Goal: Task Accomplishment & Management: Use online tool/utility

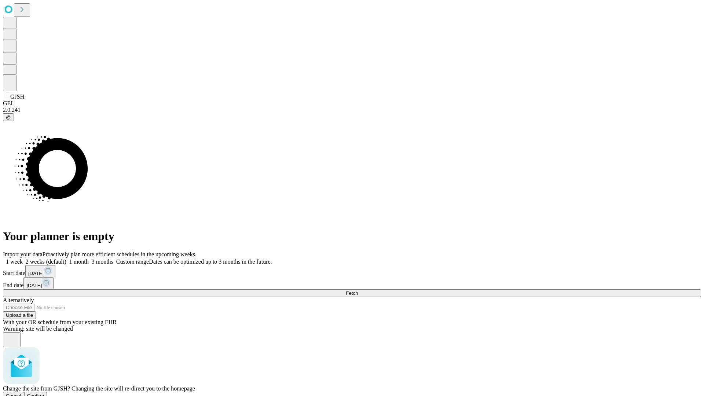
click at [44, 393] on span "Confirm" at bounding box center [35, 396] width 17 height 6
click at [66, 259] on label "2 weeks (default)" at bounding box center [45, 262] width 44 height 6
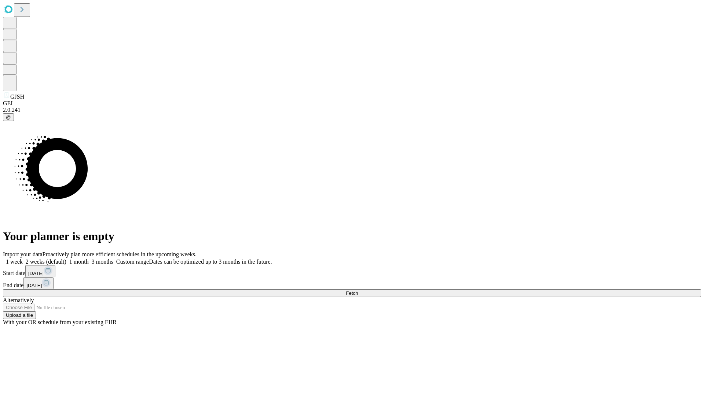
click at [358, 290] on span "Fetch" at bounding box center [352, 293] width 12 height 6
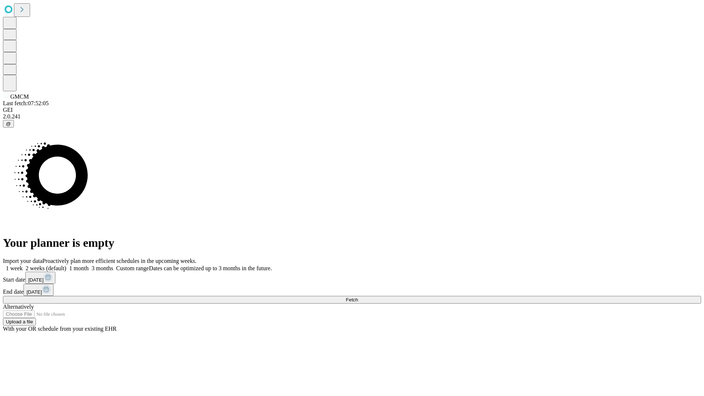
click at [66, 265] on label "2 weeks (default)" at bounding box center [45, 268] width 44 height 6
click at [358, 297] on span "Fetch" at bounding box center [352, 300] width 12 height 6
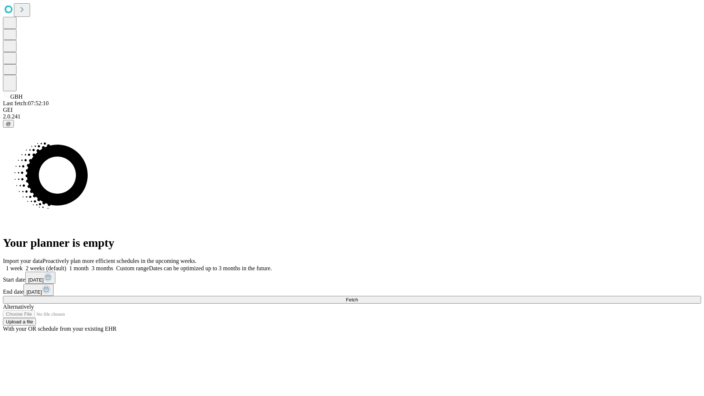
click at [66, 265] on label "2 weeks (default)" at bounding box center [45, 268] width 44 height 6
click at [358, 297] on span "Fetch" at bounding box center [352, 300] width 12 height 6
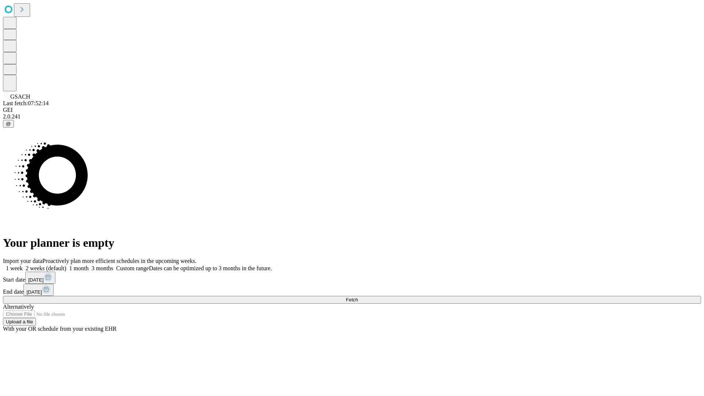
click at [66, 265] on label "2 weeks (default)" at bounding box center [45, 268] width 44 height 6
click at [358, 297] on span "Fetch" at bounding box center [352, 300] width 12 height 6
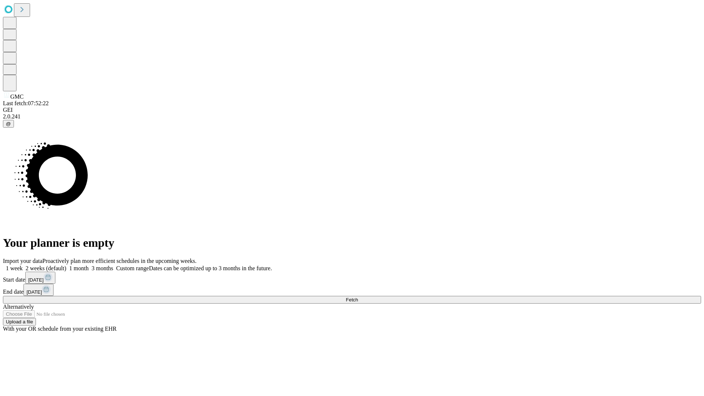
click at [358, 297] on span "Fetch" at bounding box center [352, 300] width 12 height 6
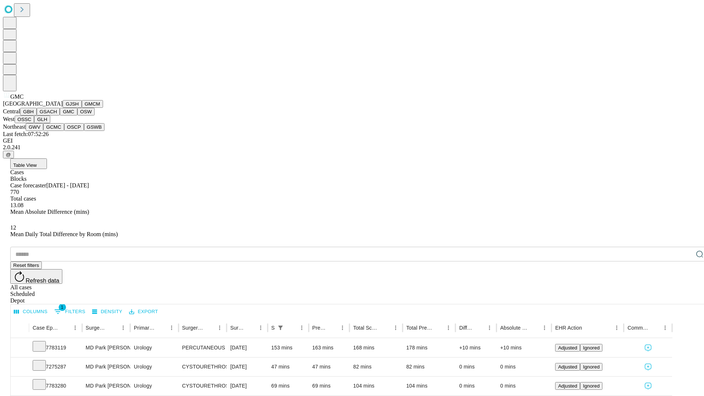
click at [77, 116] on button "OSW" at bounding box center [86, 112] width 18 height 8
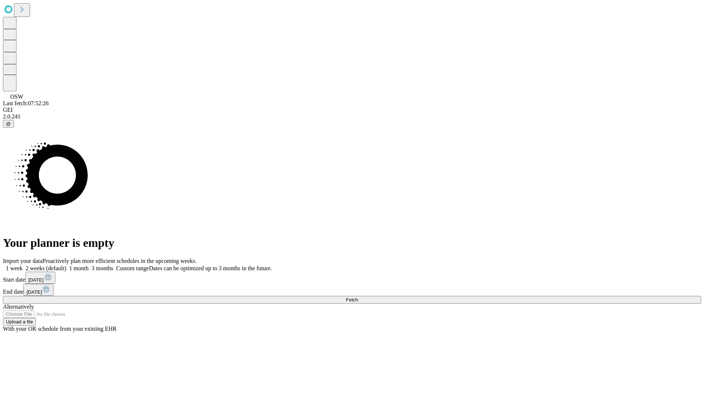
click at [66, 265] on label "2 weeks (default)" at bounding box center [45, 268] width 44 height 6
click at [358, 297] on span "Fetch" at bounding box center [352, 300] width 12 height 6
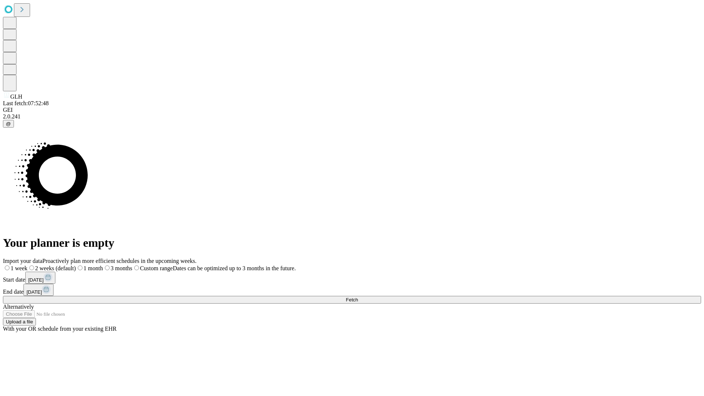
click at [76, 265] on label "2 weeks (default)" at bounding box center [52, 268] width 48 height 6
click at [358, 297] on span "Fetch" at bounding box center [352, 300] width 12 height 6
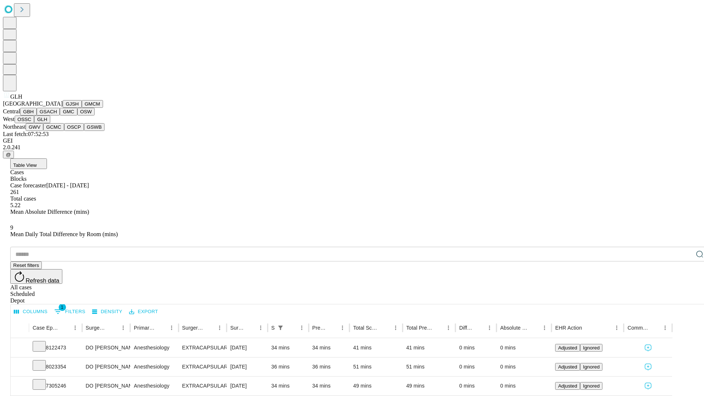
click at [43, 131] on button "GWV" at bounding box center [35, 127] width 18 height 8
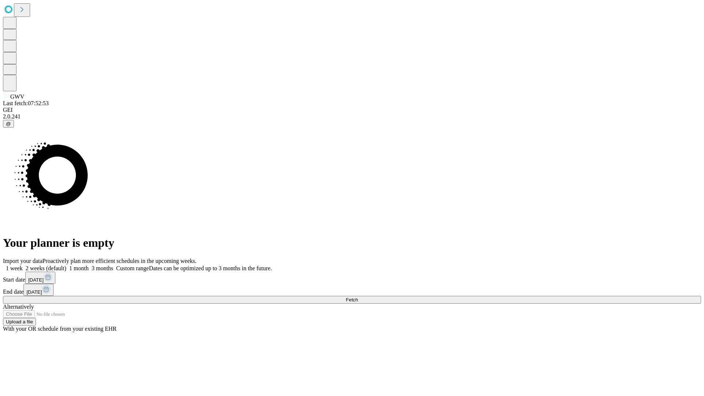
click at [66, 265] on label "2 weeks (default)" at bounding box center [45, 268] width 44 height 6
click at [358, 297] on span "Fetch" at bounding box center [352, 300] width 12 height 6
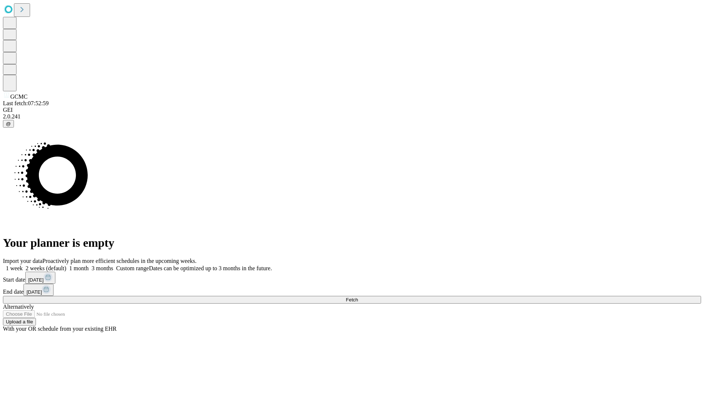
click at [66, 265] on label "2 weeks (default)" at bounding box center [45, 268] width 44 height 6
click at [358, 297] on span "Fetch" at bounding box center [352, 300] width 12 height 6
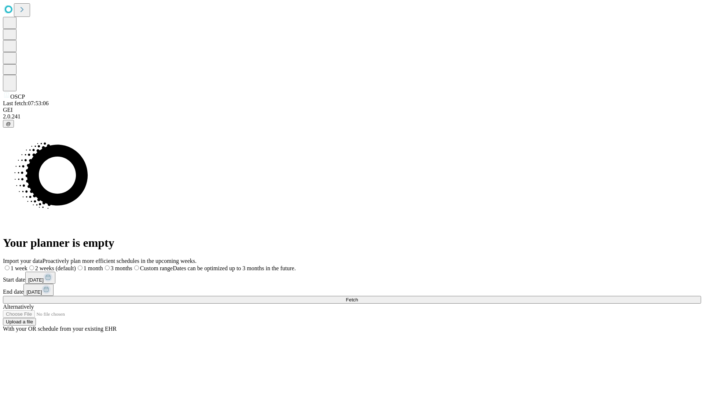
click at [76, 265] on label "2 weeks (default)" at bounding box center [52, 268] width 48 height 6
click at [358, 297] on span "Fetch" at bounding box center [352, 300] width 12 height 6
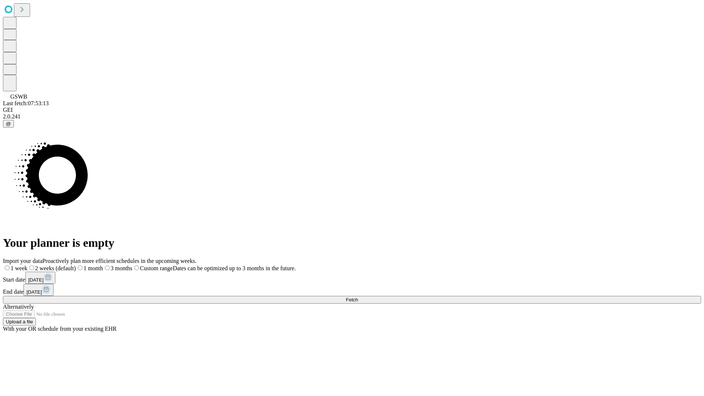
click at [76, 265] on label "2 weeks (default)" at bounding box center [52, 268] width 48 height 6
click at [358, 297] on span "Fetch" at bounding box center [352, 300] width 12 height 6
